Goal: Information Seeking & Learning: Find specific fact

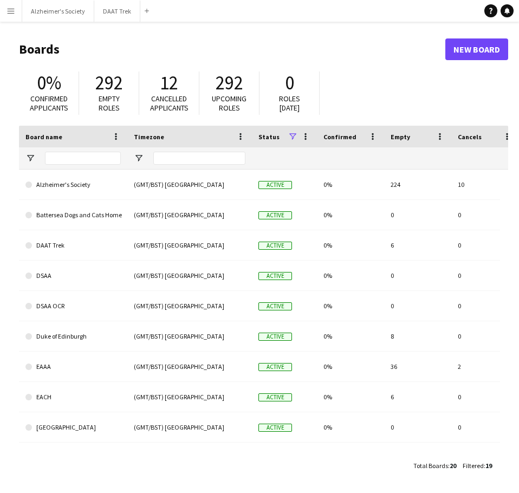
click at [10, 10] on app-icon "Menu" at bounding box center [10, 10] width 9 height 9
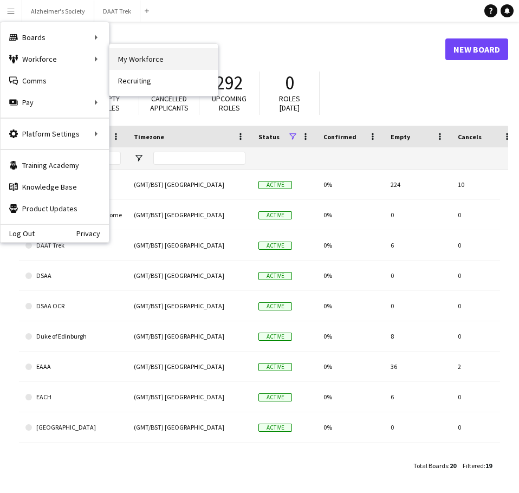
click at [131, 57] on link "My Workforce" at bounding box center [163, 59] width 108 height 22
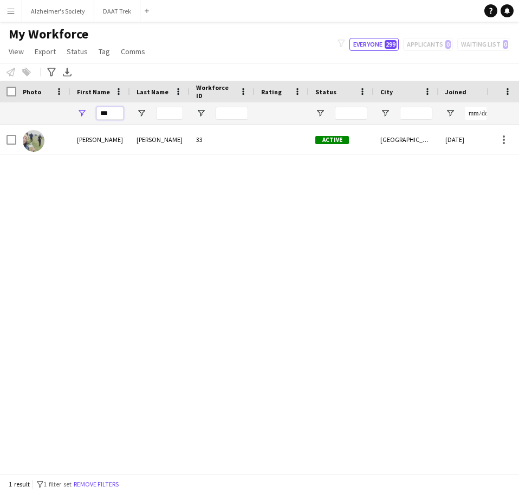
drag, startPoint x: 113, startPoint y: 114, endPoint x: -12, endPoint y: 117, distance: 125.7
click at [0, 117] on html "Menu Boards Boards Boards All jobs Status Workforce Workforce My Workforce Recr…" at bounding box center [259, 246] width 519 height 493
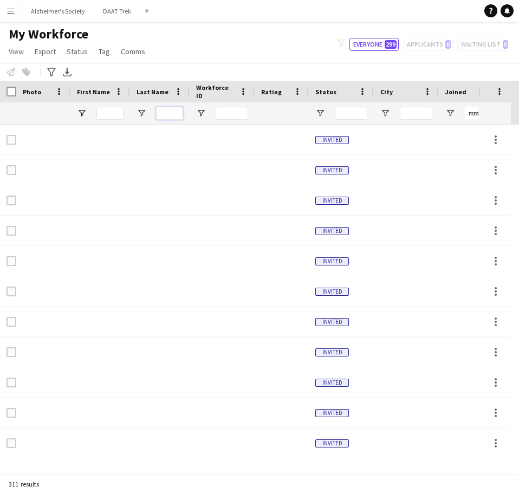
click at [162, 112] on input "Last Name Filter Input" at bounding box center [169, 113] width 27 height 13
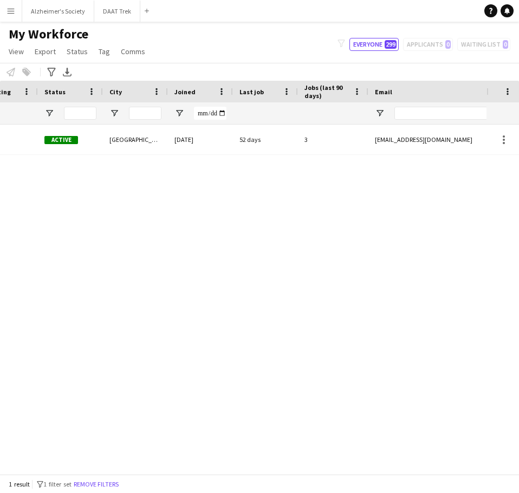
scroll to position [0, 381]
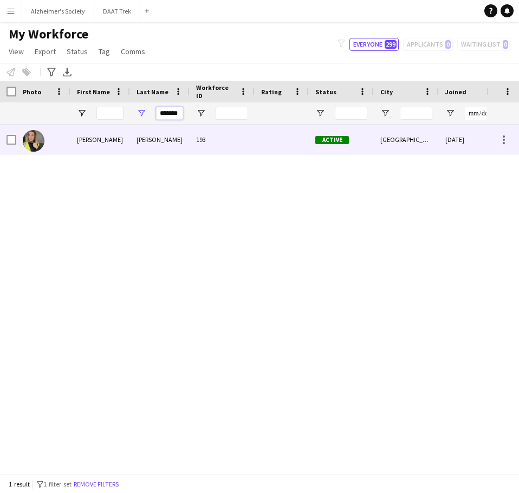
type input "*******"
click at [81, 142] on div "[PERSON_NAME]" at bounding box center [100, 140] width 60 height 30
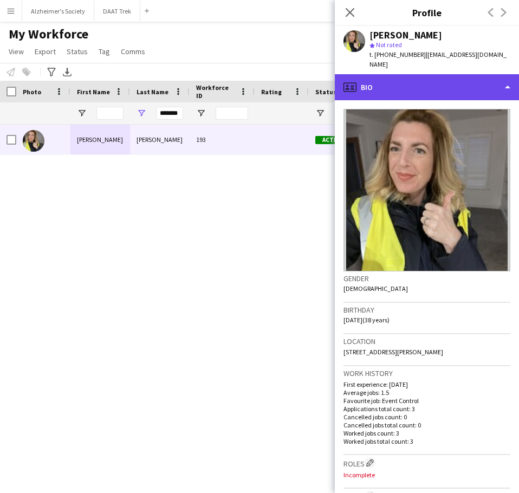
click at [507, 74] on div "profile Bio" at bounding box center [427, 87] width 184 height 26
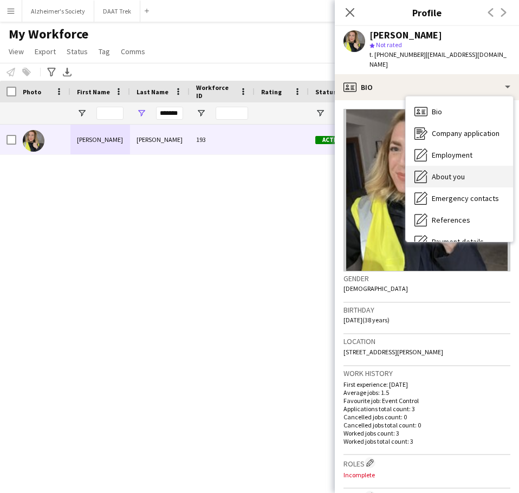
click at [473, 166] on div "About you About you" at bounding box center [459, 177] width 107 height 22
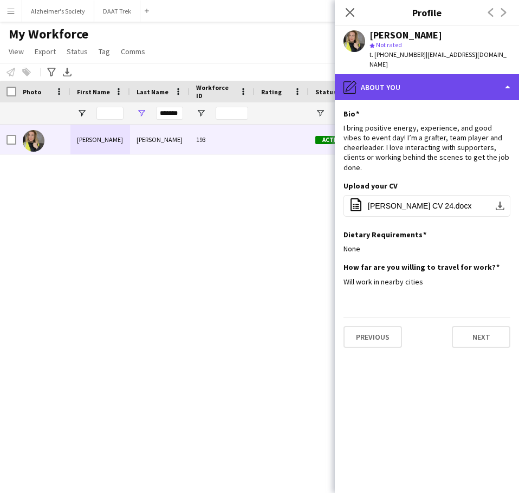
click at [493, 77] on div "pencil4 About you" at bounding box center [427, 87] width 184 height 26
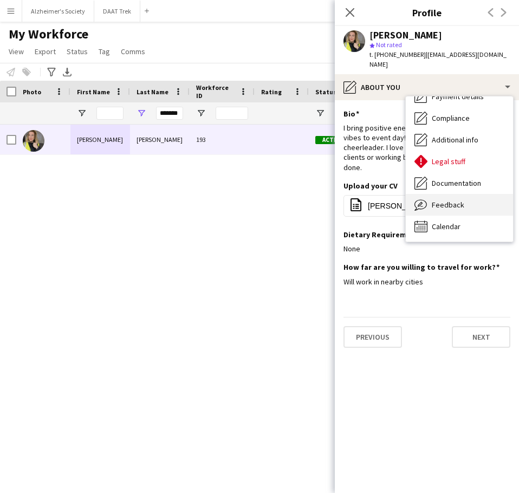
click at [478, 194] on div "Feedback Feedback" at bounding box center [459, 205] width 107 height 22
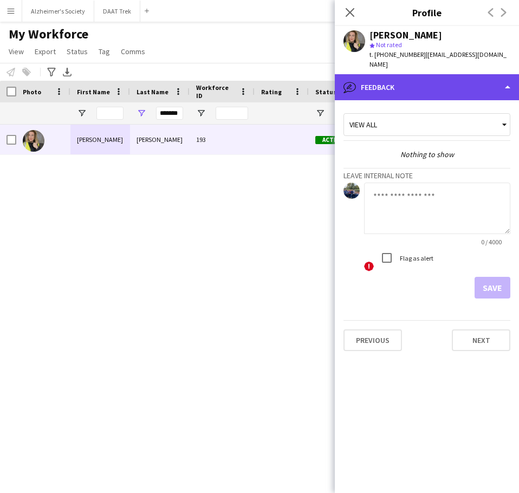
click at [470, 74] on div "bubble-pencil Feedback" at bounding box center [427, 87] width 184 height 26
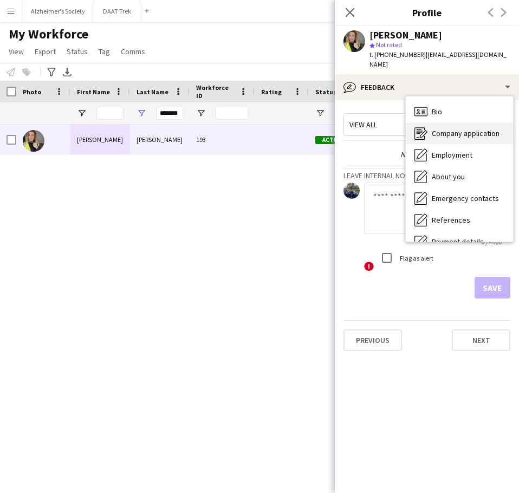
click at [474, 128] on span "Company application" at bounding box center [466, 133] width 68 height 10
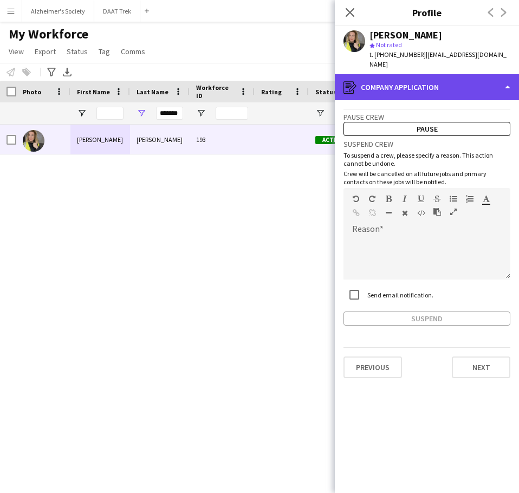
click at [447, 78] on div "register Company application" at bounding box center [427, 87] width 184 height 26
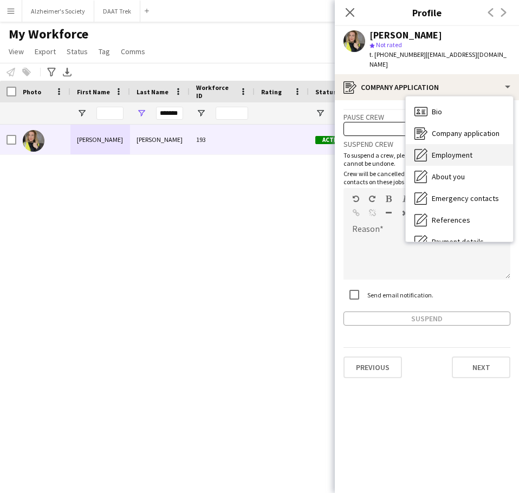
click at [446, 150] on span "Employment" at bounding box center [452, 155] width 41 height 10
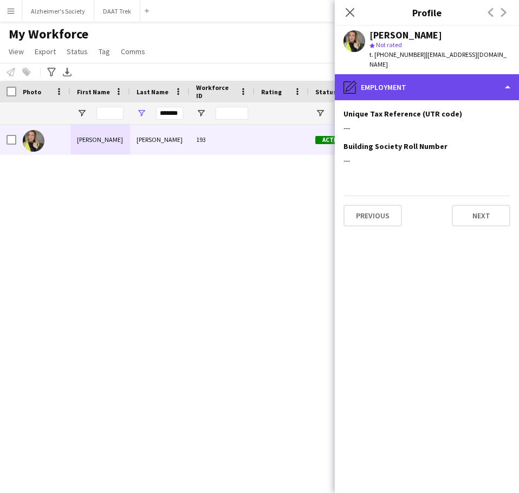
click at [429, 81] on div "pencil4 Employment" at bounding box center [427, 87] width 184 height 26
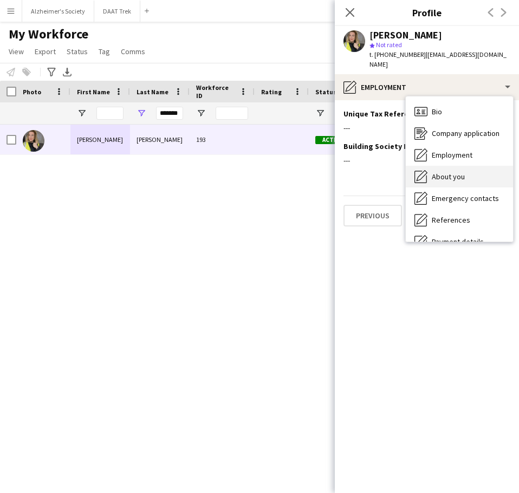
click at [435, 172] on span "About you" at bounding box center [448, 177] width 33 height 10
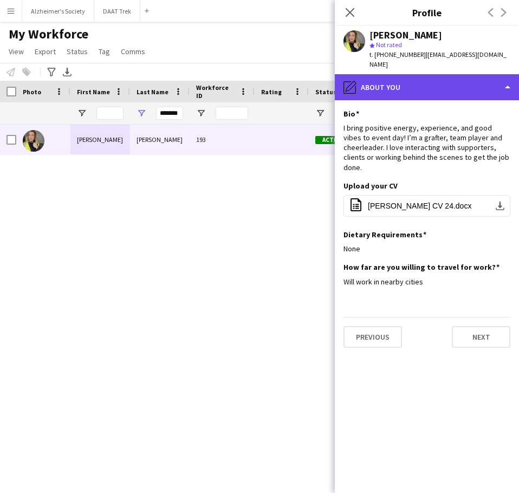
click at [440, 82] on div "pencil4 About you" at bounding box center [427, 87] width 184 height 26
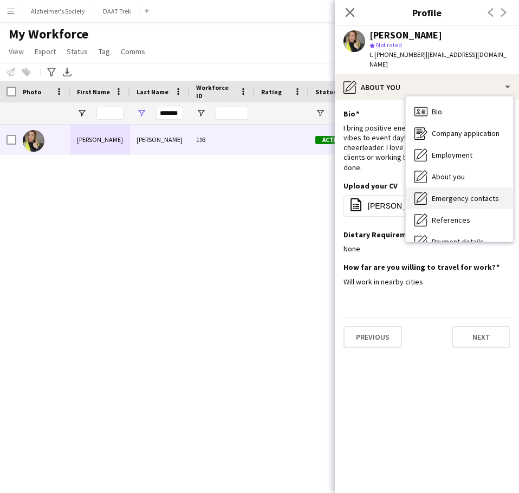
click at [436, 193] on span "Emergency contacts" at bounding box center [465, 198] width 67 height 10
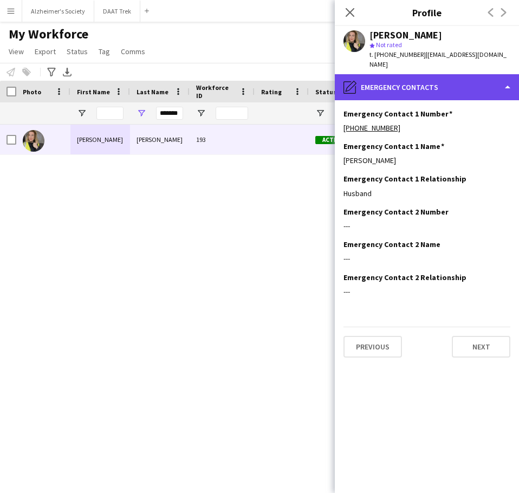
click at [432, 83] on div "pencil4 Emergency contacts" at bounding box center [427, 87] width 184 height 26
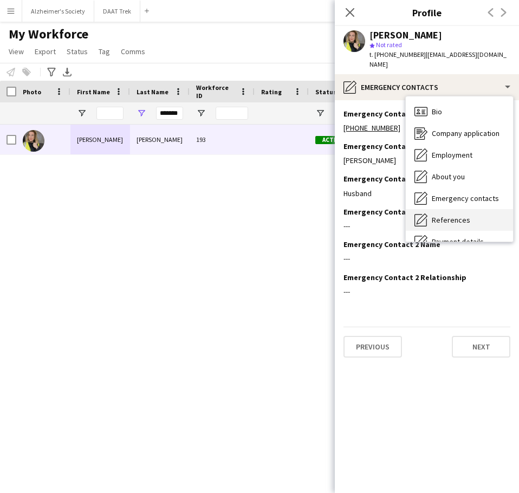
click at [452, 215] on span "References" at bounding box center [451, 220] width 38 height 10
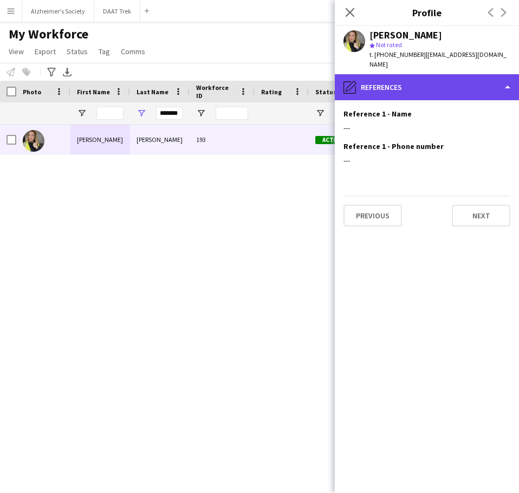
click at [434, 81] on div "pencil4 References" at bounding box center [427, 87] width 184 height 26
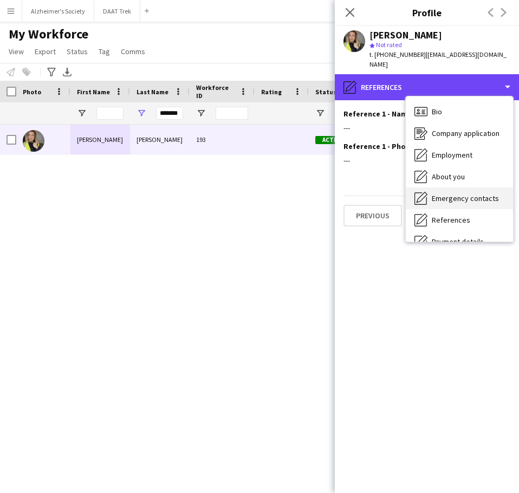
scroll to position [54, 0]
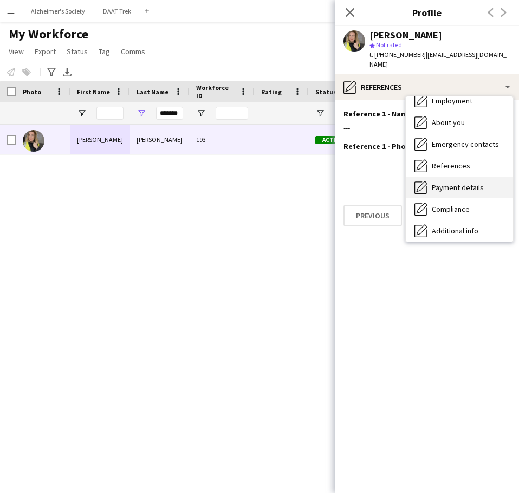
click at [446, 183] on span "Payment details" at bounding box center [458, 188] width 52 height 10
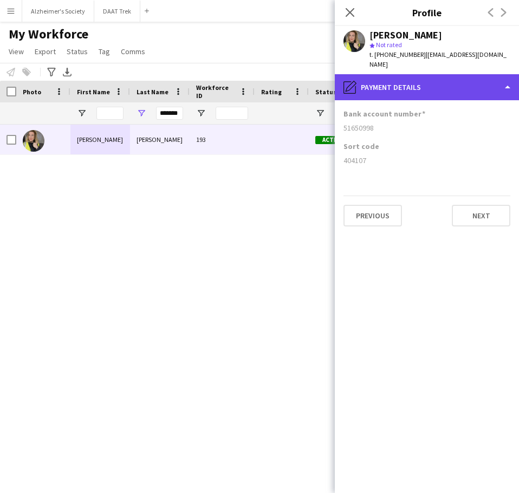
click at [443, 83] on div "pencil4 Payment details" at bounding box center [427, 87] width 184 height 26
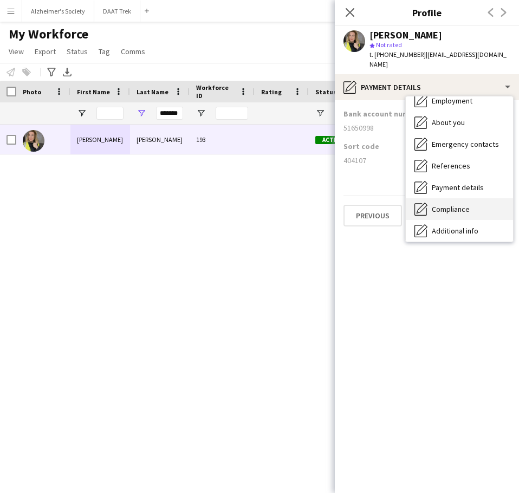
click at [448, 204] on span "Compliance" at bounding box center [451, 209] width 38 height 10
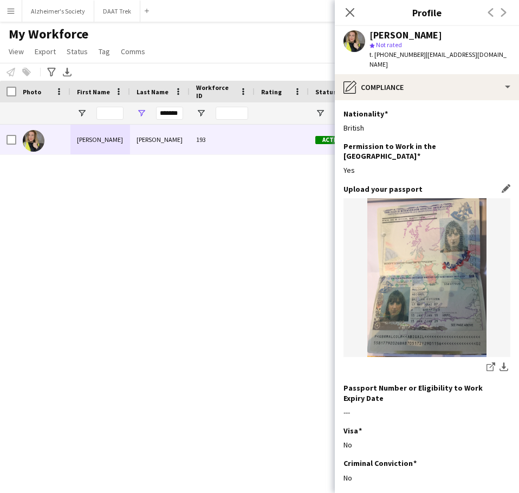
scroll to position [40, 0]
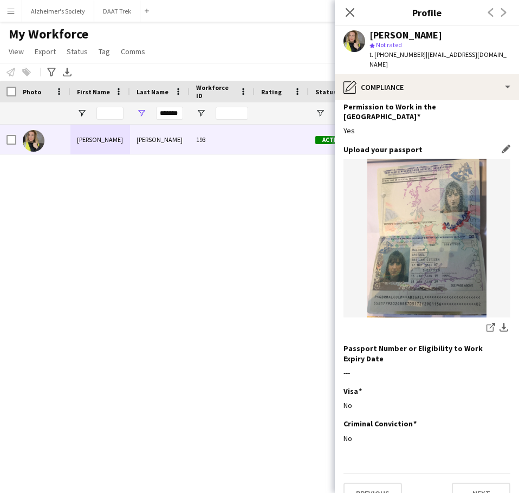
click at [447, 251] on img at bounding box center [426, 238] width 167 height 159
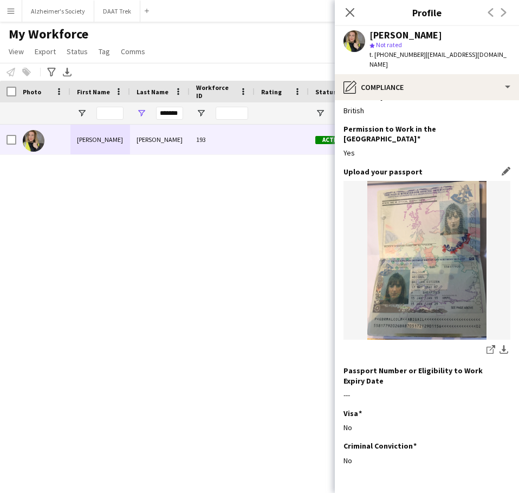
scroll to position [0, 0]
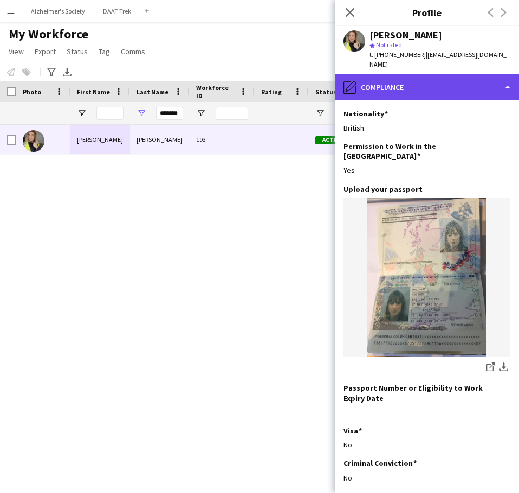
click at [450, 80] on div "pencil4 Compliance" at bounding box center [427, 87] width 184 height 26
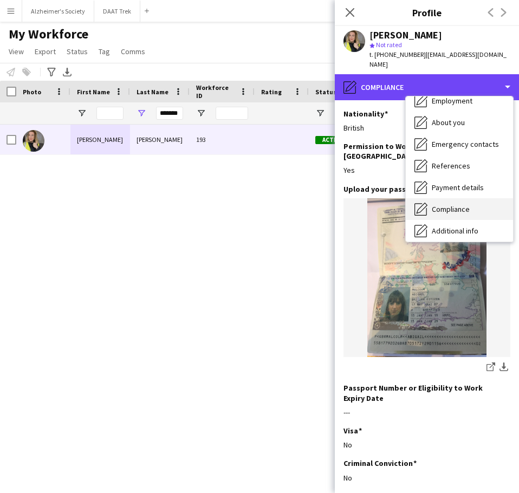
scroll to position [108, 0]
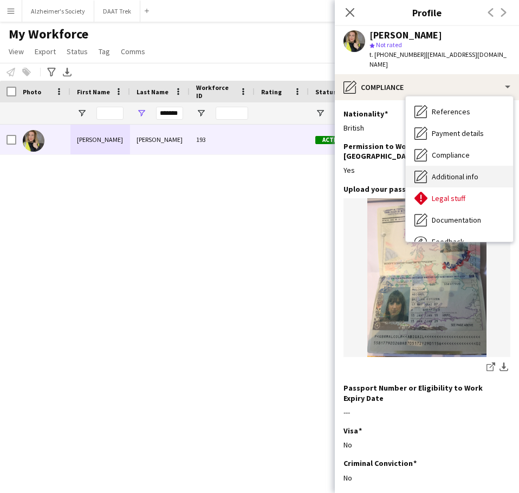
click at [442, 172] on span "Additional info" at bounding box center [455, 177] width 47 height 10
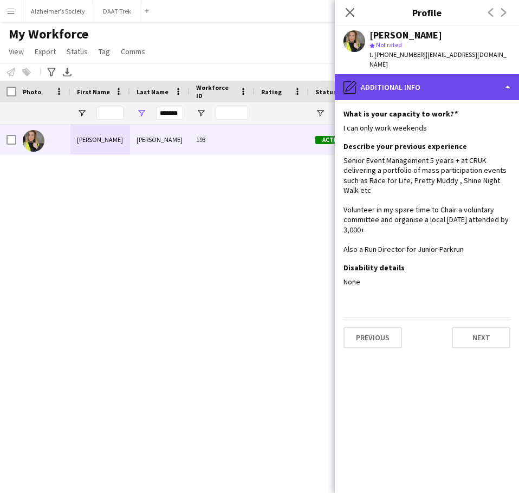
click at [464, 77] on div "pencil4 Additional info" at bounding box center [427, 87] width 184 height 26
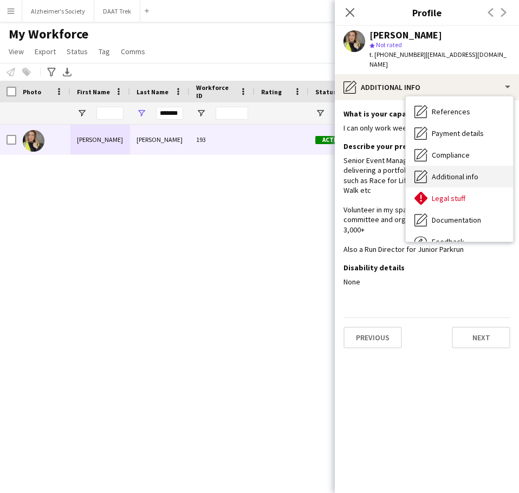
click at [465, 172] on div "Additional info Additional info" at bounding box center [459, 177] width 107 height 22
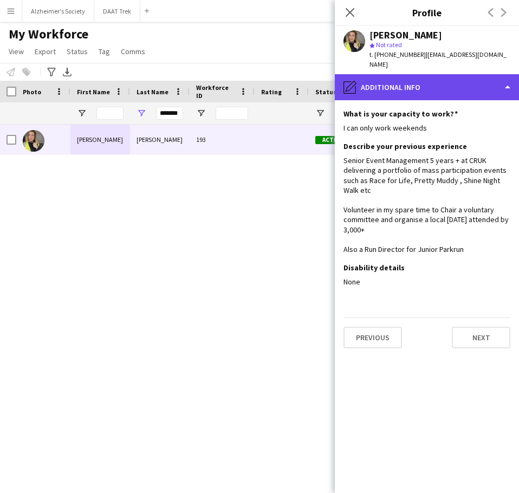
click at [470, 79] on div "pencil4 Additional info" at bounding box center [427, 87] width 184 height 26
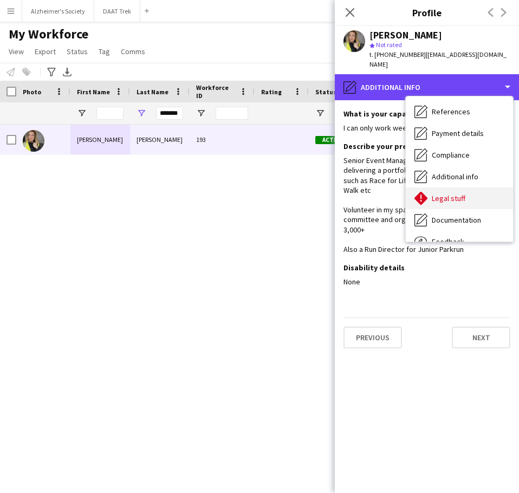
scroll to position [145, 0]
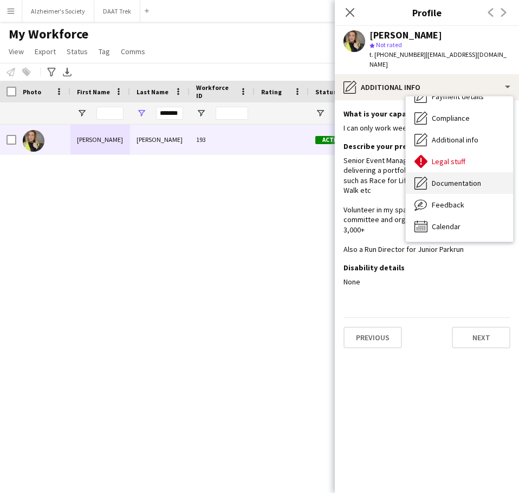
click at [435, 179] on div "Documentation Documentation" at bounding box center [459, 183] width 107 height 22
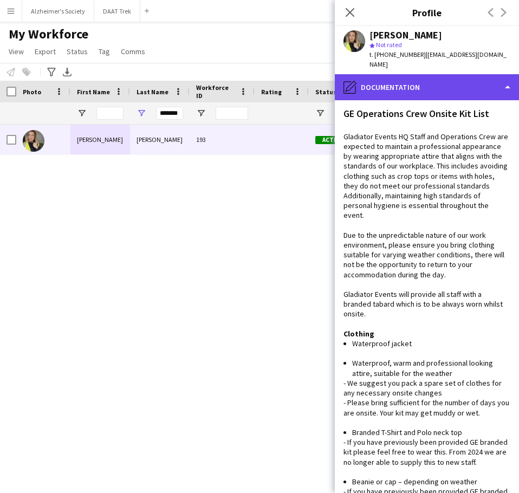
click at [446, 77] on div "pencil4 Documentation" at bounding box center [427, 87] width 184 height 26
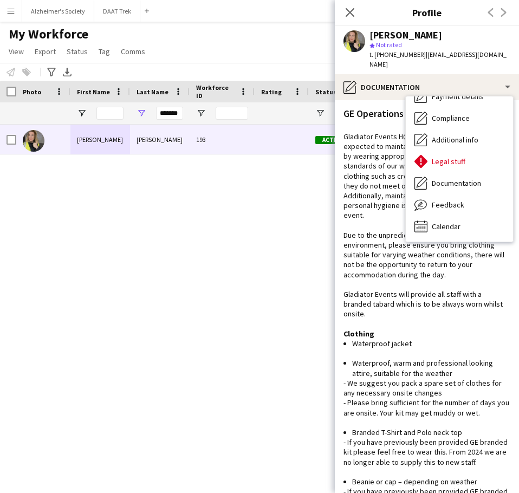
click at [303, 41] on div "My Workforce View Views Default view New view Update view Delete view Edit name…" at bounding box center [259, 44] width 519 height 37
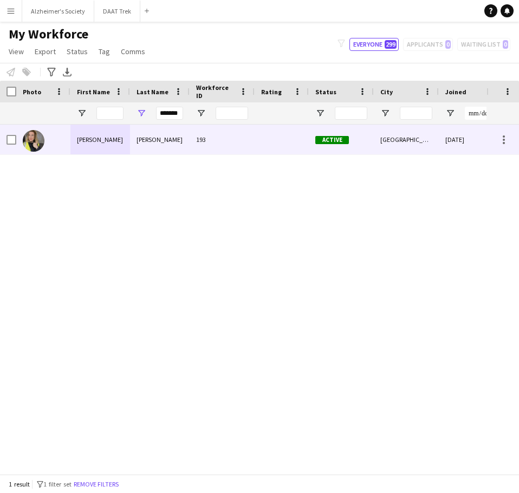
click at [105, 139] on div "[PERSON_NAME]" at bounding box center [100, 140] width 60 height 30
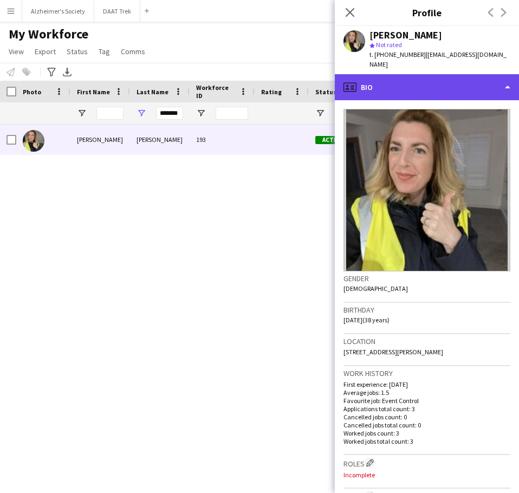
click at [499, 75] on div "profile Bio" at bounding box center [427, 87] width 184 height 26
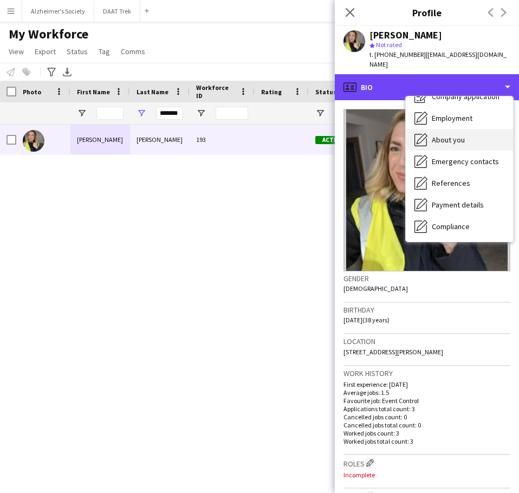
scroll to position [0, 0]
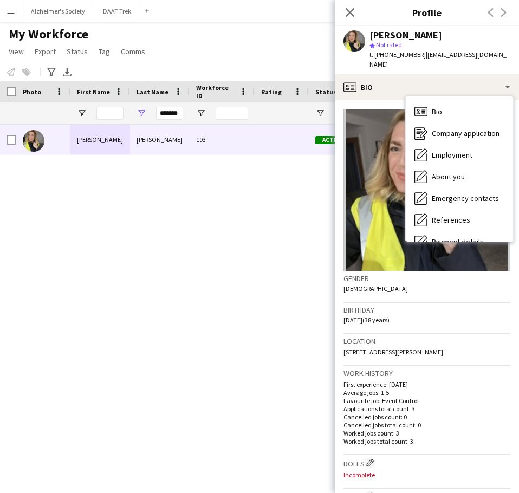
click at [256, 201] on div "3 52 days [DATE] [GEOGRAPHIC_DATA] Active 193 [PERSON_NAME]" at bounding box center [243, 295] width 486 height 341
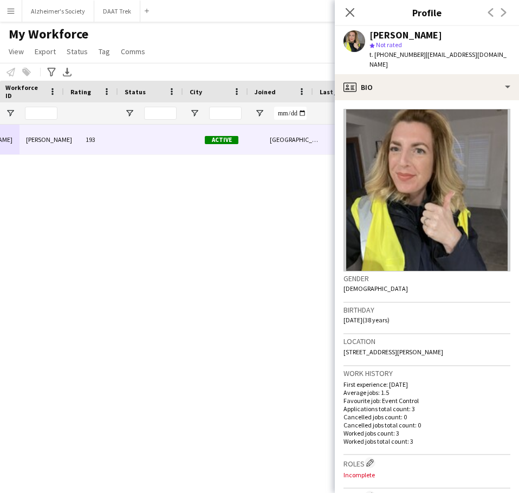
scroll to position [0, 201]
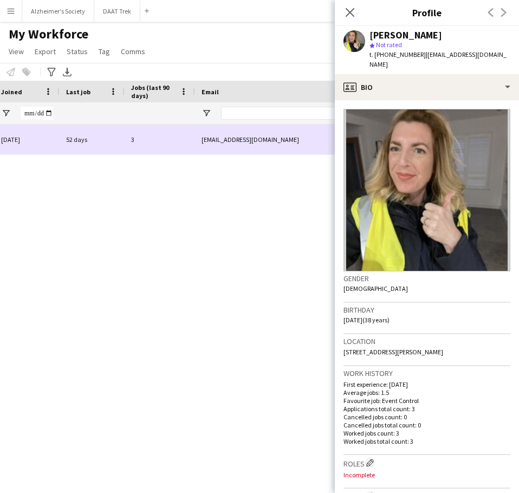
click at [136, 137] on div "3" at bounding box center [160, 140] width 70 height 30
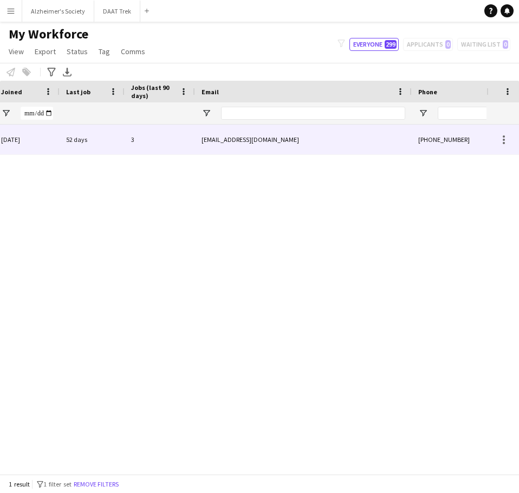
click at [136, 137] on div "3" at bounding box center [160, 140] width 70 height 30
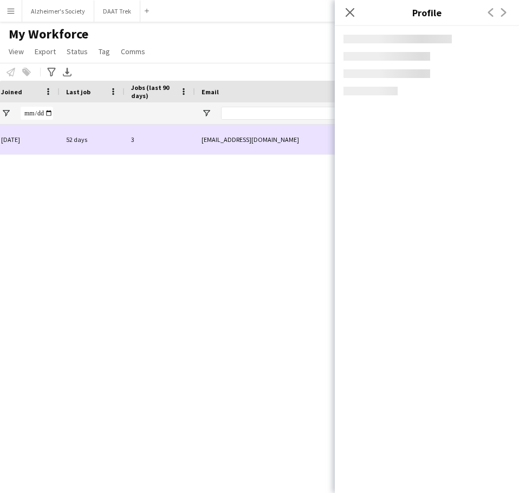
click at [136, 137] on div "3" at bounding box center [160, 140] width 70 height 30
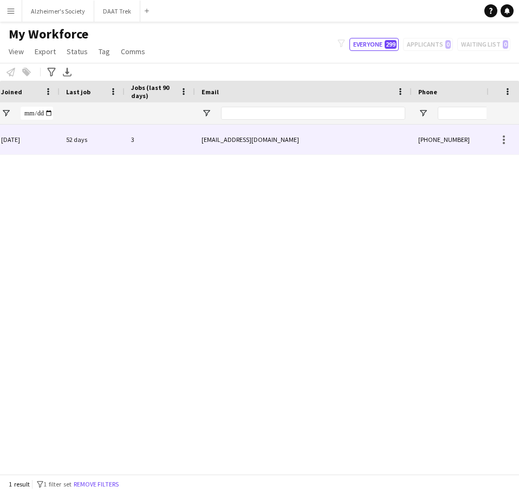
click at [136, 137] on div "3" at bounding box center [160, 140] width 70 height 30
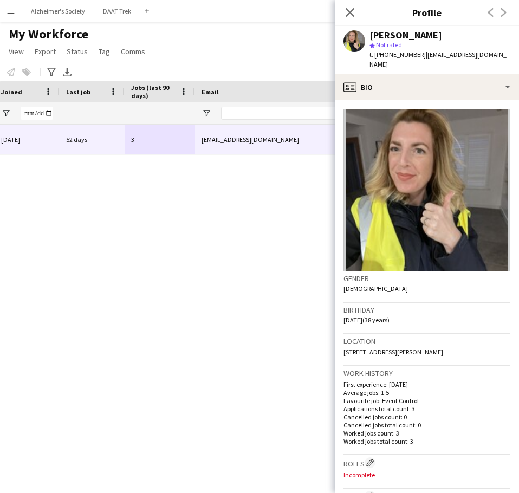
click at [398, 396] on p "Favourite job: Event Control" at bounding box center [426, 400] width 167 height 8
click at [408, 405] on p "Applications total count: 3" at bounding box center [426, 409] width 167 height 8
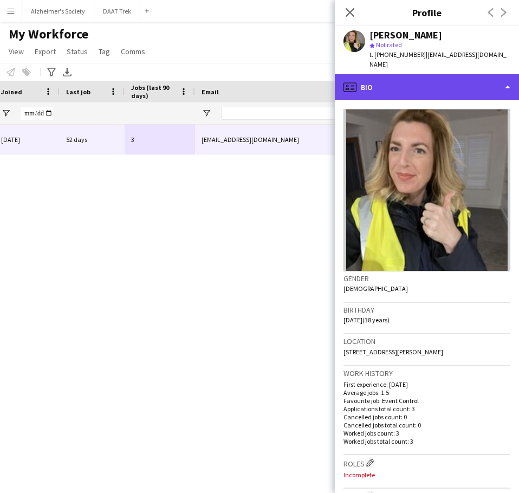
click at [447, 82] on div "profile Bio" at bounding box center [427, 87] width 184 height 26
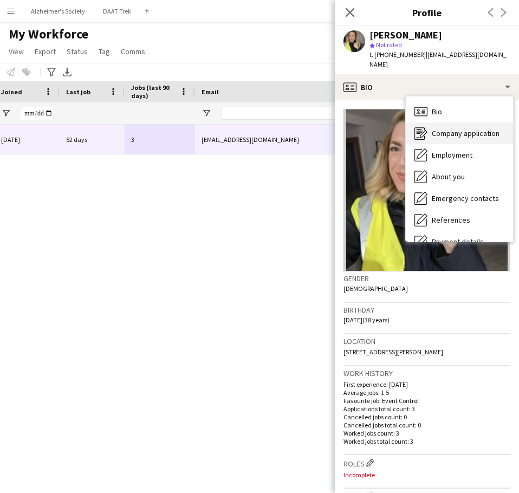
click at [469, 128] on span "Company application" at bounding box center [466, 133] width 68 height 10
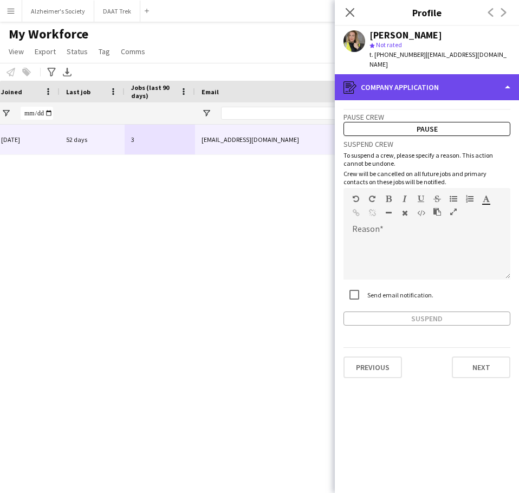
click at [405, 74] on div "register Company application" at bounding box center [427, 87] width 184 height 26
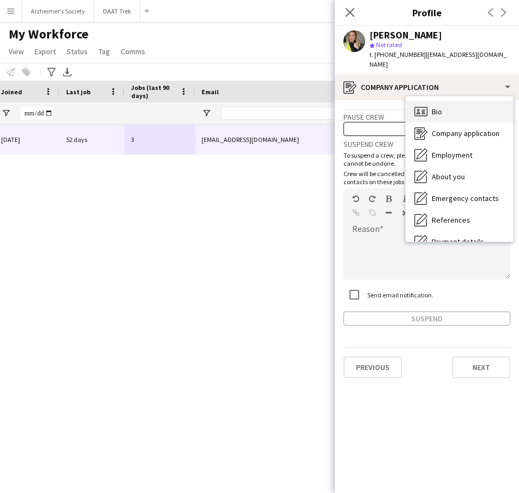
click at [416, 105] on icon "Bio" at bounding box center [420, 111] width 13 height 13
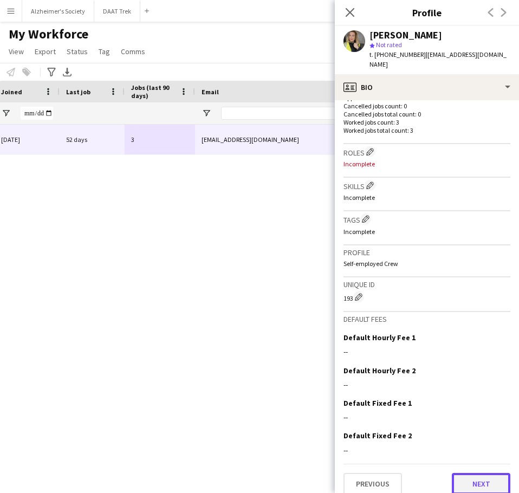
click at [466, 477] on button "Next" at bounding box center [481, 484] width 58 height 22
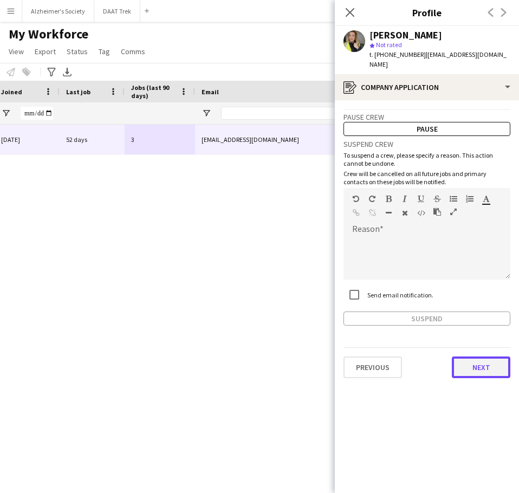
click at [478, 356] on button "Next" at bounding box center [481, 367] width 58 height 22
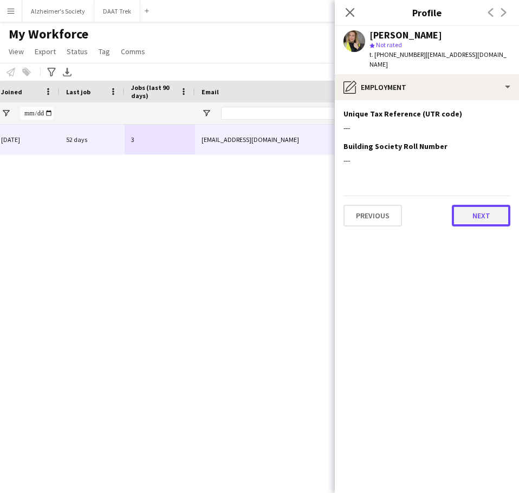
click at [478, 213] on button "Next" at bounding box center [481, 216] width 58 height 22
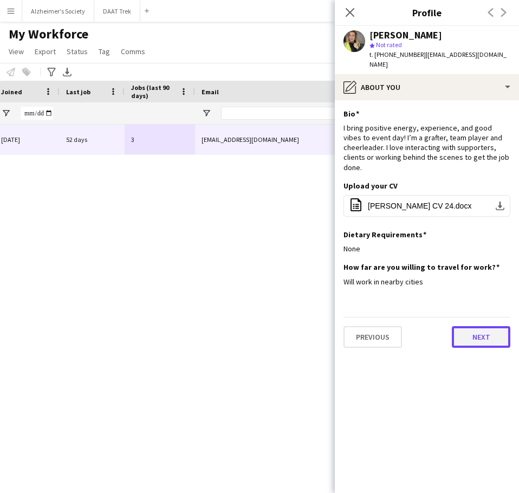
click at [474, 326] on button "Next" at bounding box center [481, 337] width 58 height 22
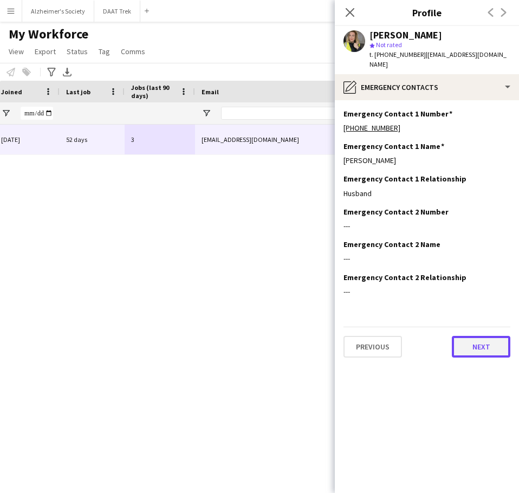
click at [474, 336] on button "Next" at bounding box center [481, 347] width 58 height 22
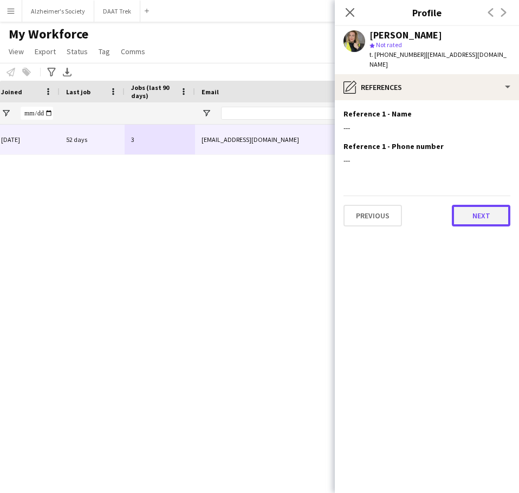
click at [484, 205] on button "Next" at bounding box center [481, 216] width 58 height 22
click at [483, 205] on button "Next" at bounding box center [481, 216] width 58 height 22
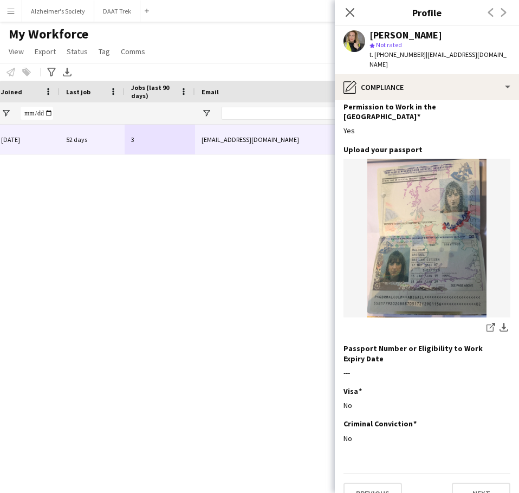
click at [220, 298] on div "3 52 days [DATE] [GEOGRAPHIC_DATA] Active [EMAIL_ADDRESS][DOMAIN_NAME] [PHONE_N…" at bounding box center [243, 295] width 486 height 341
click at [354, 11] on icon "Close pop-in" at bounding box center [349, 12] width 10 height 10
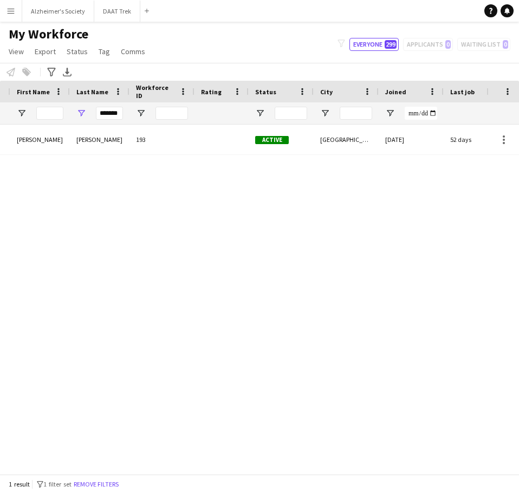
scroll to position [0, 87]
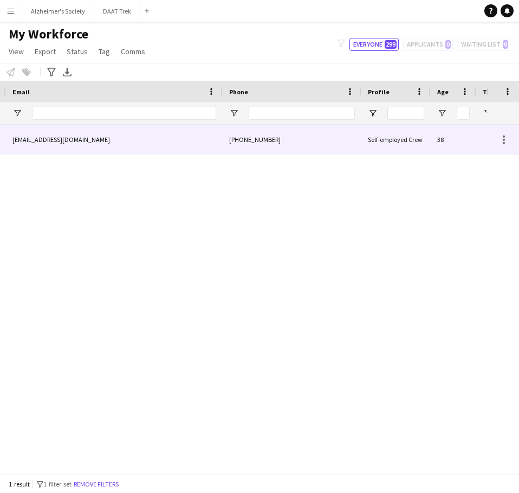
click at [105, 137] on div "[EMAIL_ADDRESS][DOMAIN_NAME]" at bounding box center [114, 140] width 217 height 30
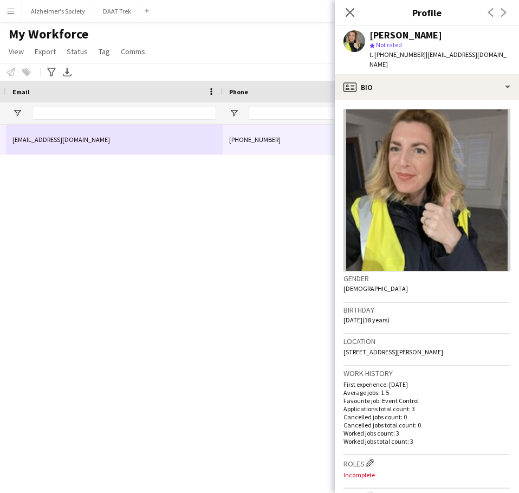
click at [292, 331] on div "3 52 days [EMAIL_ADDRESS][DOMAIN_NAME] [PHONE_NUMBER] Self-employed Crew 38" at bounding box center [243, 295] width 486 height 341
click at [294, 406] on div "3 52 days [EMAIL_ADDRESS][DOMAIN_NAME] [PHONE_NUMBER] Self-employed Crew 38" at bounding box center [243, 295] width 486 height 341
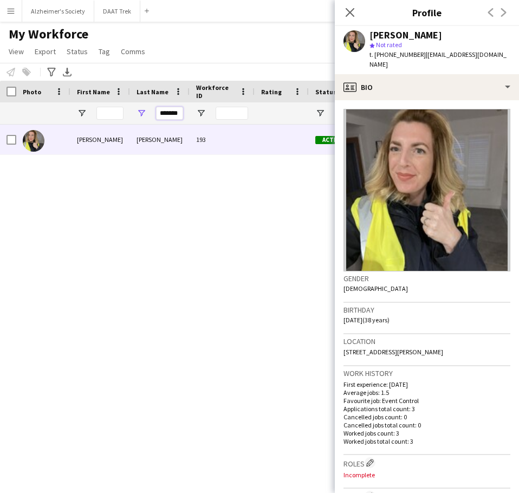
click at [164, 114] on input "*******" at bounding box center [169, 113] width 27 height 13
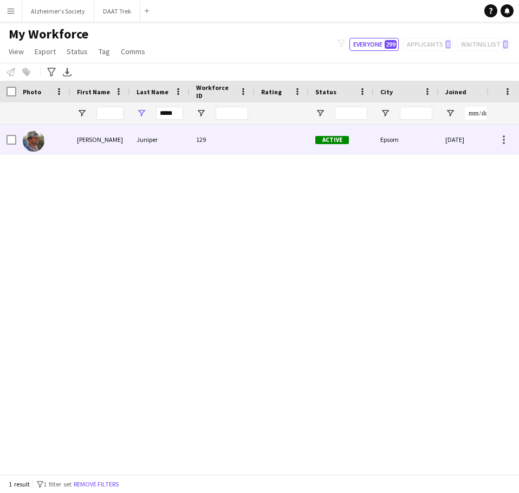
click at [157, 141] on div "Juniper" at bounding box center [160, 140] width 60 height 30
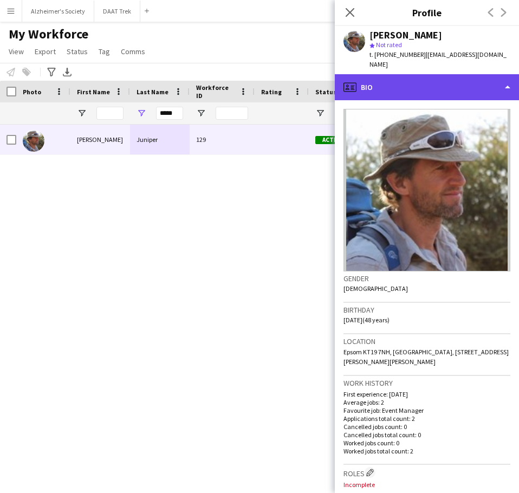
click at [388, 79] on div "profile Bio" at bounding box center [427, 87] width 184 height 26
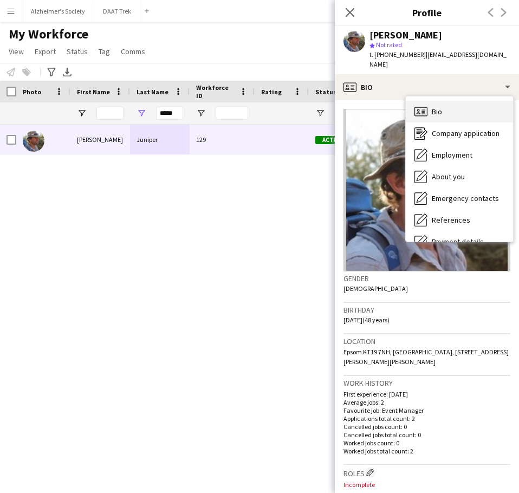
click at [435, 107] on span "Bio" at bounding box center [437, 112] width 10 height 10
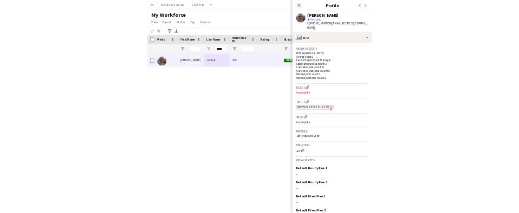
scroll to position [322, 0]
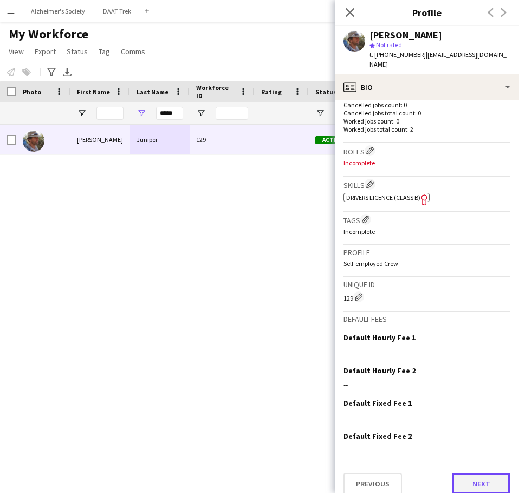
click at [465, 473] on button "Next" at bounding box center [481, 484] width 58 height 22
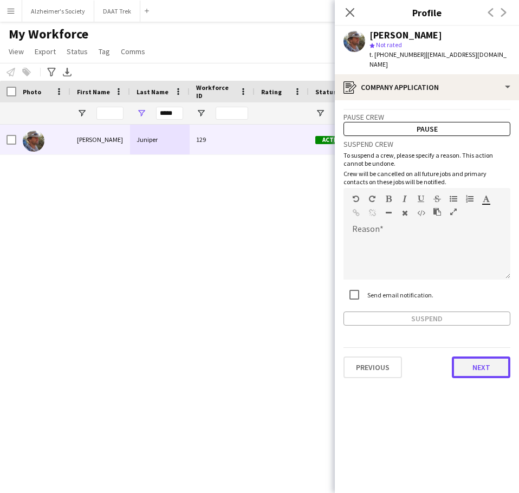
click at [468, 356] on button "Next" at bounding box center [481, 367] width 58 height 22
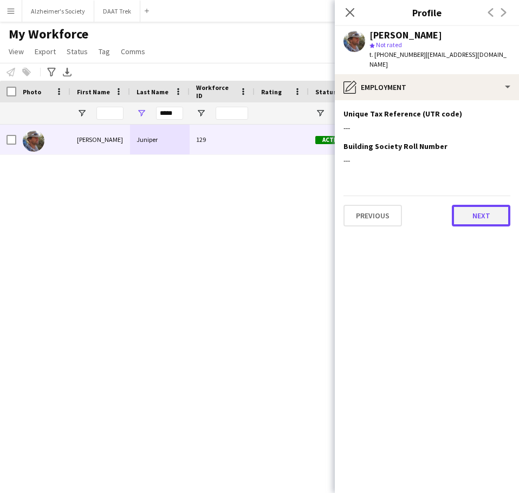
click at [478, 209] on button "Next" at bounding box center [481, 216] width 58 height 22
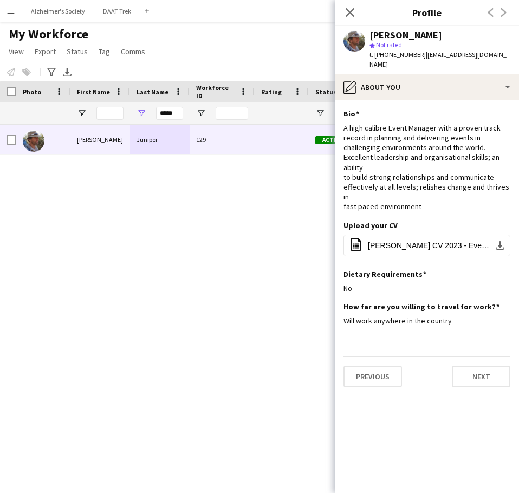
drag, startPoint x: 478, startPoint y: 209, endPoint x: 240, endPoint y: 225, distance: 238.4
click at [240, 225] on div "[PERSON_NAME] 129 Active Epsom [DATE] 500 days 0" at bounding box center [243, 295] width 486 height 341
drag, startPoint x: 175, startPoint y: 115, endPoint x: 84, endPoint y: 122, distance: 91.3
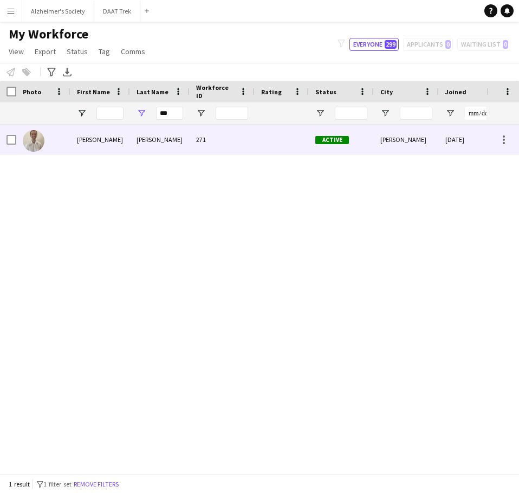
click at [83, 139] on div "[PERSON_NAME]" at bounding box center [100, 140] width 60 height 30
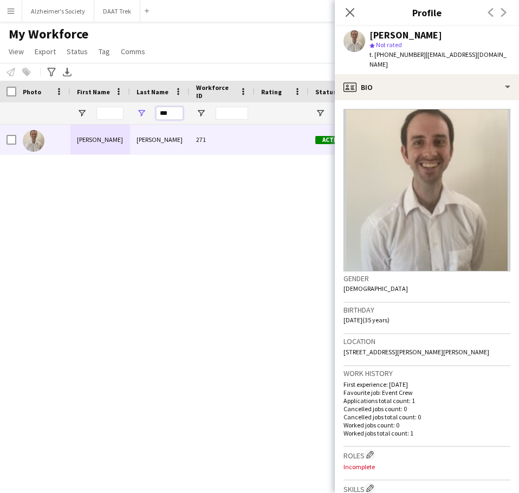
drag, startPoint x: 173, startPoint y: 114, endPoint x: 94, endPoint y: 128, distance: 80.3
click at [101, 127] on div "Workforce Details Jobs (last 90 days) Last job Joined" at bounding box center [259, 277] width 519 height 393
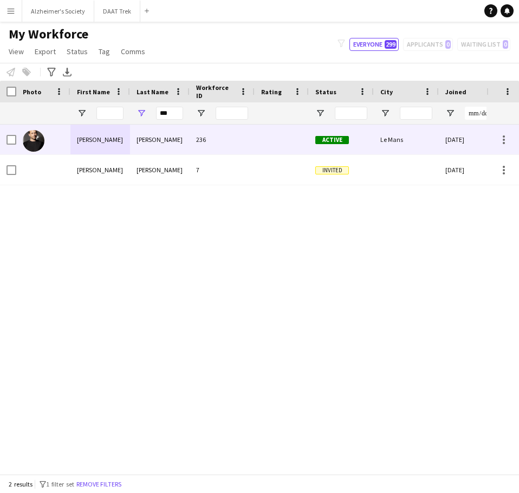
click at [93, 138] on div "[PERSON_NAME]" at bounding box center [100, 140] width 60 height 30
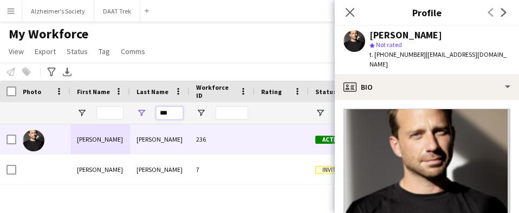
drag, startPoint x: 171, startPoint y: 113, endPoint x: 128, endPoint y: 112, distance: 43.3
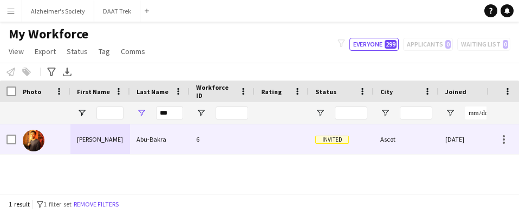
click at [111, 135] on div "[PERSON_NAME]" at bounding box center [100, 140] width 60 height 30
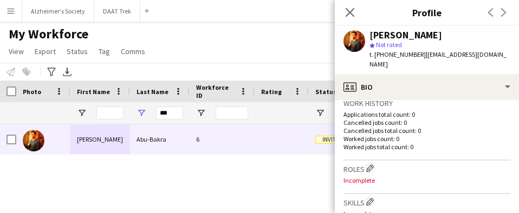
scroll to position [242, 0]
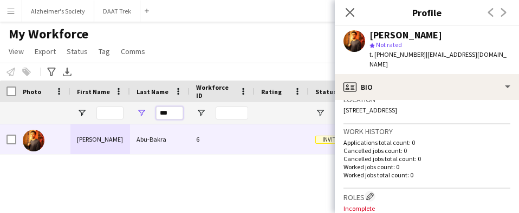
drag, startPoint x: 170, startPoint y: 114, endPoint x: 87, endPoint y: 110, distance: 83.0
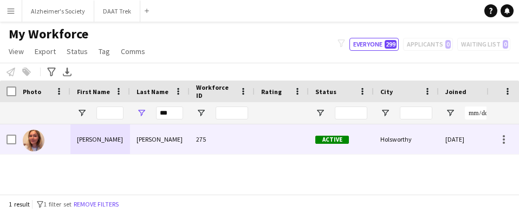
click at [99, 136] on div "[PERSON_NAME]" at bounding box center [100, 140] width 60 height 30
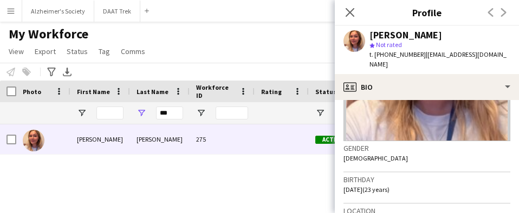
scroll to position [217, 0]
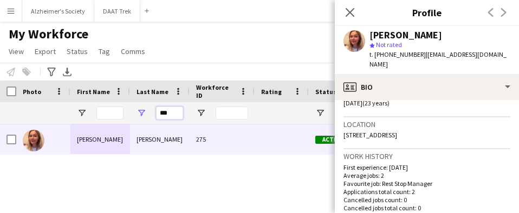
drag, startPoint x: 173, startPoint y: 112, endPoint x: 125, endPoint y: 104, distance: 49.3
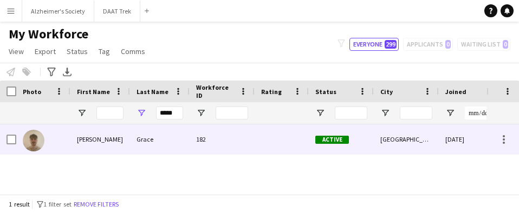
click at [90, 136] on div "[PERSON_NAME]" at bounding box center [100, 140] width 60 height 30
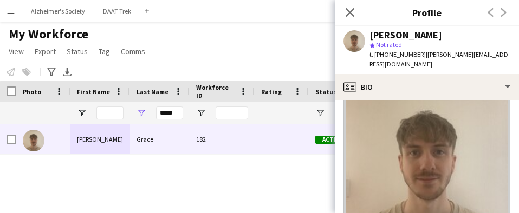
scroll to position [25, 0]
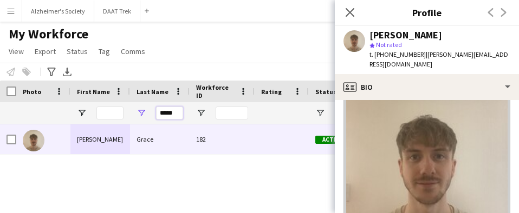
drag, startPoint x: 178, startPoint y: 113, endPoint x: 119, endPoint y: 107, distance: 59.8
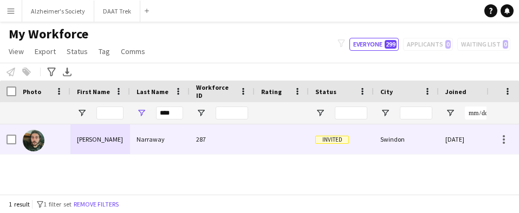
click at [136, 134] on div "Narraway" at bounding box center [160, 140] width 60 height 30
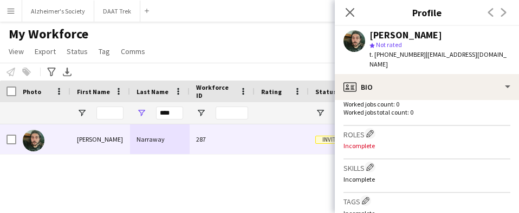
scroll to position [271, 0]
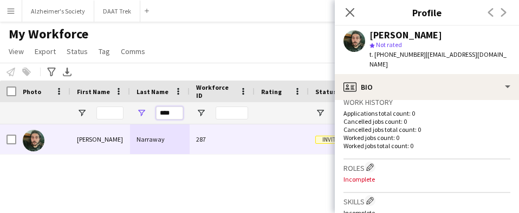
drag, startPoint x: 179, startPoint y: 113, endPoint x: 110, endPoint y: 110, distance: 68.8
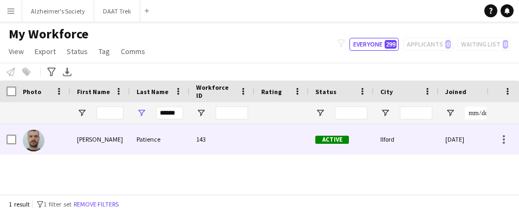
click at [91, 135] on div "[PERSON_NAME]" at bounding box center [100, 140] width 60 height 30
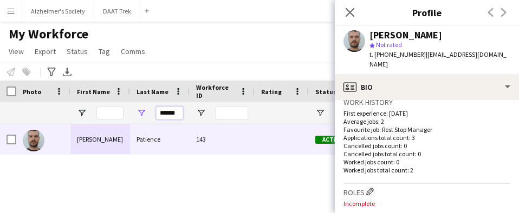
drag, startPoint x: 181, startPoint y: 116, endPoint x: 109, endPoint y: 114, distance: 71.5
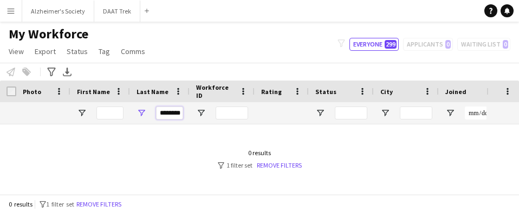
scroll to position [0, 1]
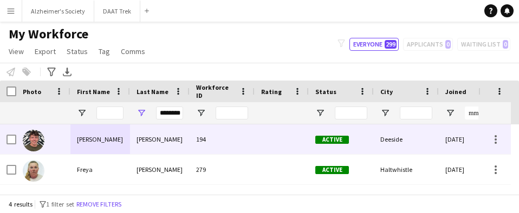
click at [107, 146] on div "[PERSON_NAME]" at bounding box center [100, 140] width 60 height 30
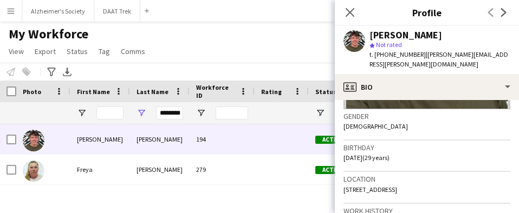
scroll to position [162, 0]
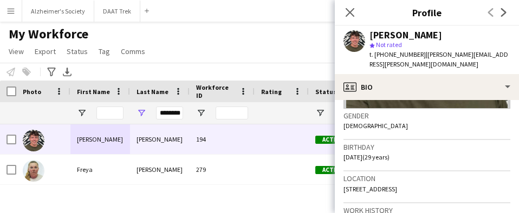
drag, startPoint x: 481, startPoint y: 179, endPoint x: 458, endPoint y: 179, distance: 22.7
click at [458, 179] on div "Location [STREET_ADDRESS]" at bounding box center [426, 187] width 167 height 31
copy span "CH5 3BF"
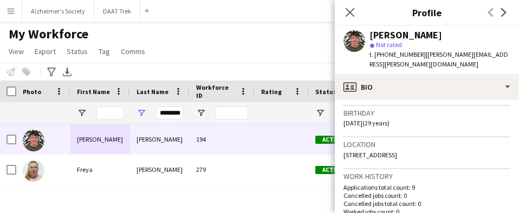
scroll to position [217, 0]
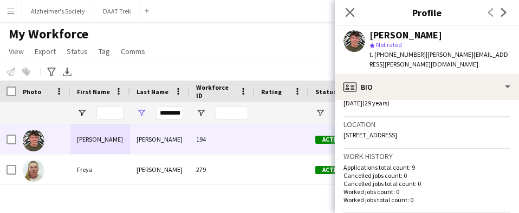
click at [169, 106] on div "********" at bounding box center [169, 113] width 27 height 22
click at [173, 117] on input "********" at bounding box center [169, 113] width 27 height 13
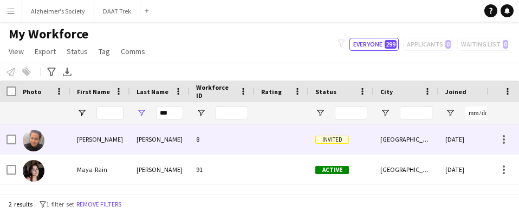
click at [126, 141] on div "[PERSON_NAME]" at bounding box center [100, 140] width 60 height 30
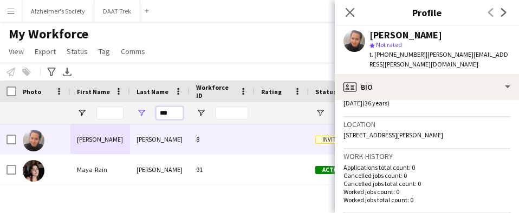
drag, startPoint x: 171, startPoint y: 113, endPoint x: 90, endPoint y: 115, distance: 80.2
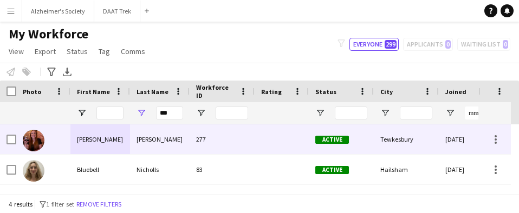
click at [102, 137] on div "[PERSON_NAME]" at bounding box center [100, 140] width 60 height 30
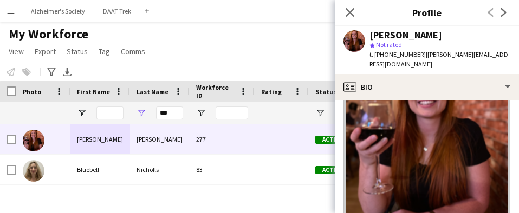
scroll to position [0, 0]
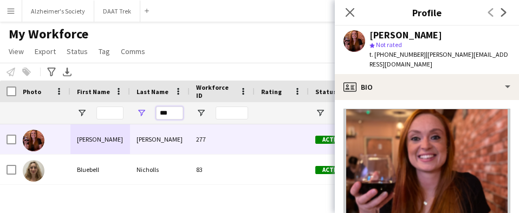
drag, startPoint x: 174, startPoint y: 110, endPoint x: 126, endPoint y: 105, distance: 48.5
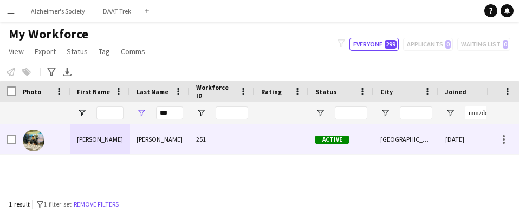
click at [116, 142] on div "[PERSON_NAME]" at bounding box center [100, 140] width 60 height 30
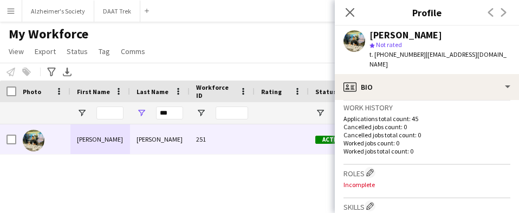
scroll to position [271, 0]
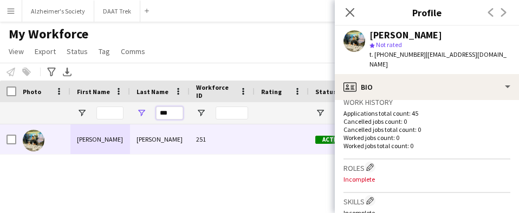
drag, startPoint x: 160, startPoint y: 113, endPoint x: 120, endPoint y: 110, distance: 40.1
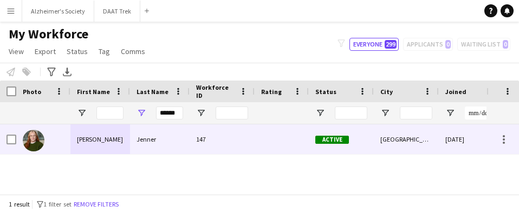
click at [79, 142] on div "[PERSON_NAME]" at bounding box center [100, 140] width 60 height 30
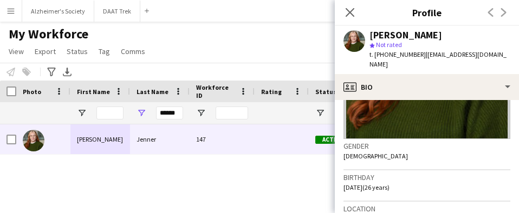
scroll to position [108, 0]
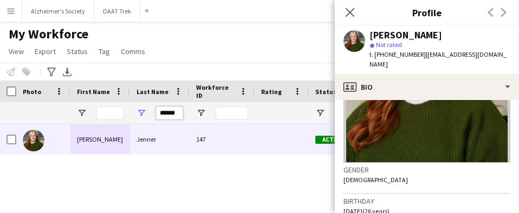
drag, startPoint x: 179, startPoint y: 114, endPoint x: 123, endPoint y: 108, distance: 56.1
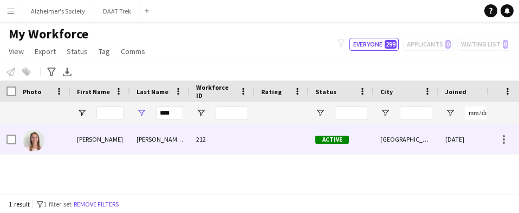
click at [151, 147] on div "[PERSON_NAME] (Page)" at bounding box center [160, 140] width 60 height 30
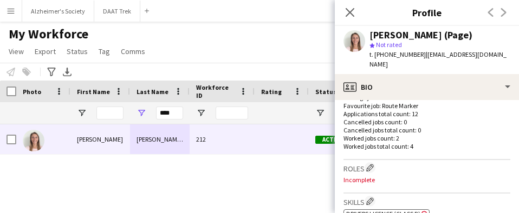
scroll to position [271, 0]
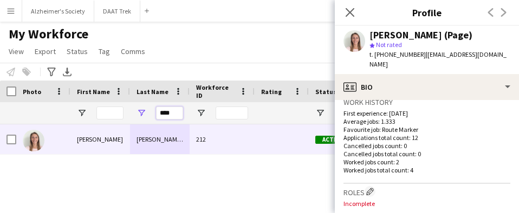
drag, startPoint x: 176, startPoint y: 112, endPoint x: 128, endPoint y: 111, distance: 48.2
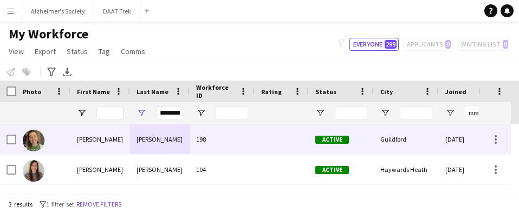
click at [143, 141] on div "[PERSON_NAME]" at bounding box center [160, 140] width 60 height 30
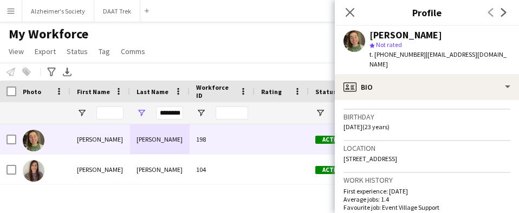
scroll to position [217, 0]
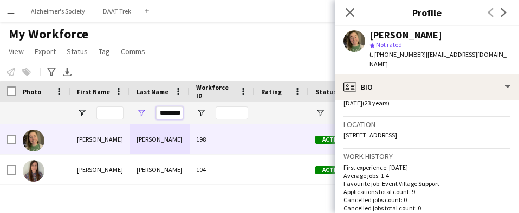
click at [175, 109] on input "********" at bounding box center [169, 113] width 27 height 13
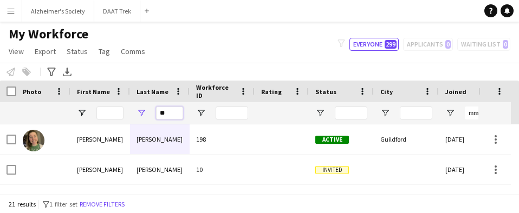
type input "*"
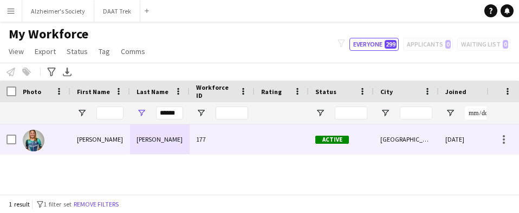
click at [135, 138] on div "[PERSON_NAME]" at bounding box center [160, 140] width 60 height 30
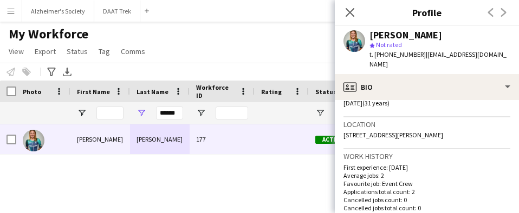
scroll to position [271, 0]
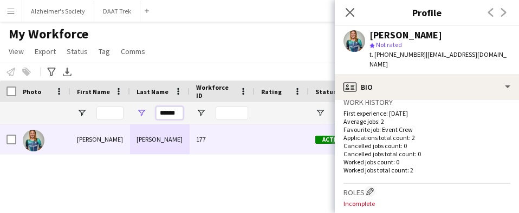
click at [171, 114] on input "******" at bounding box center [169, 113] width 27 height 13
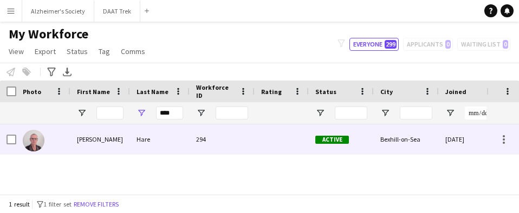
click at [156, 140] on div "Hare" at bounding box center [160, 140] width 60 height 30
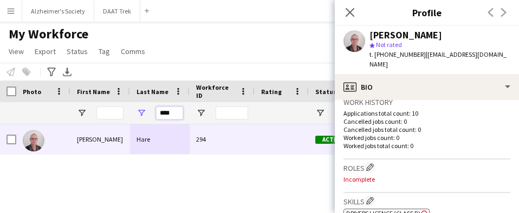
click at [168, 114] on input "****" at bounding box center [169, 113] width 27 height 13
click at [168, 113] on input "****" at bounding box center [169, 113] width 27 height 13
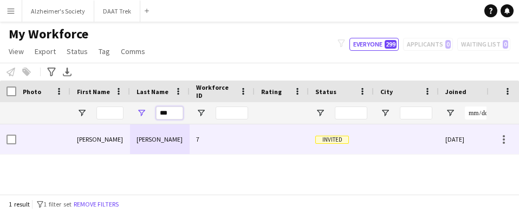
type input "***"
click at [152, 141] on div "[PERSON_NAME]" at bounding box center [160, 140] width 60 height 30
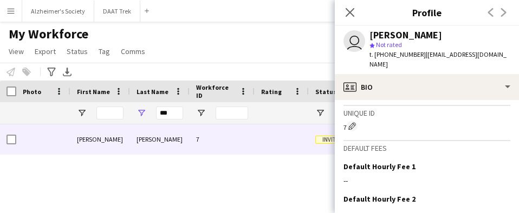
scroll to position [487, 0]
